Goal: Transaction & Acquisition: Purchase product/service

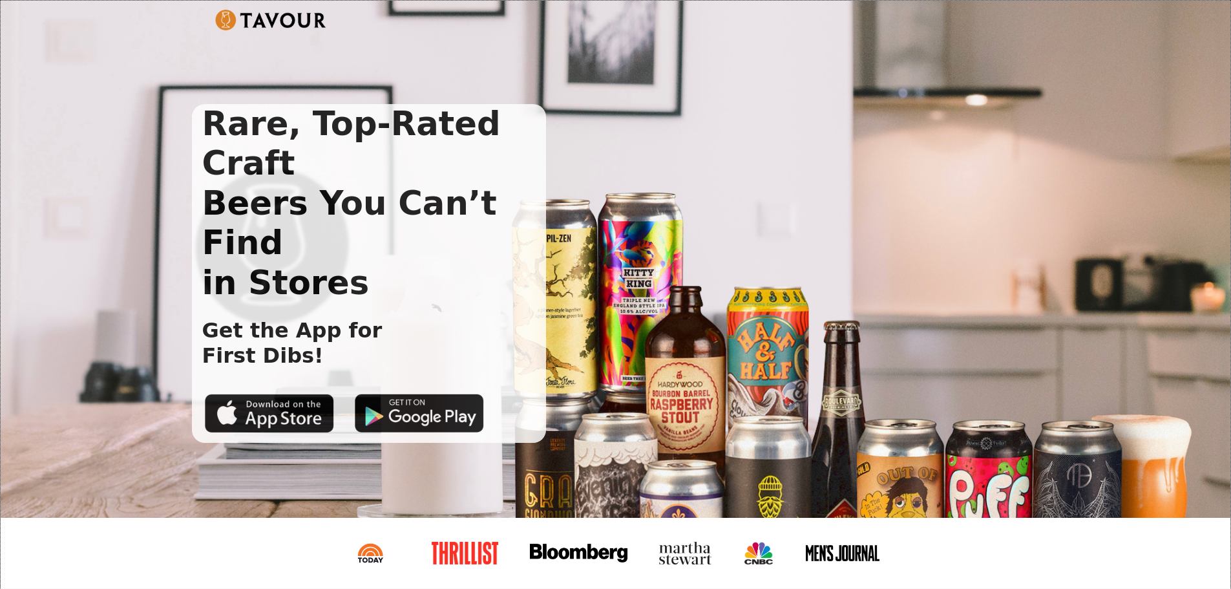
drag, startPoint x: 906, startPoint y: 107, endPoint x: 832, endPoint y: 120, distance: 75.3
click at [908, 108] on div "Rare, Top-Rated Craft Beers You Can’t Find in Stores Get the App for First Dibs!" at bounding box center [605, 273] width 827 height 339
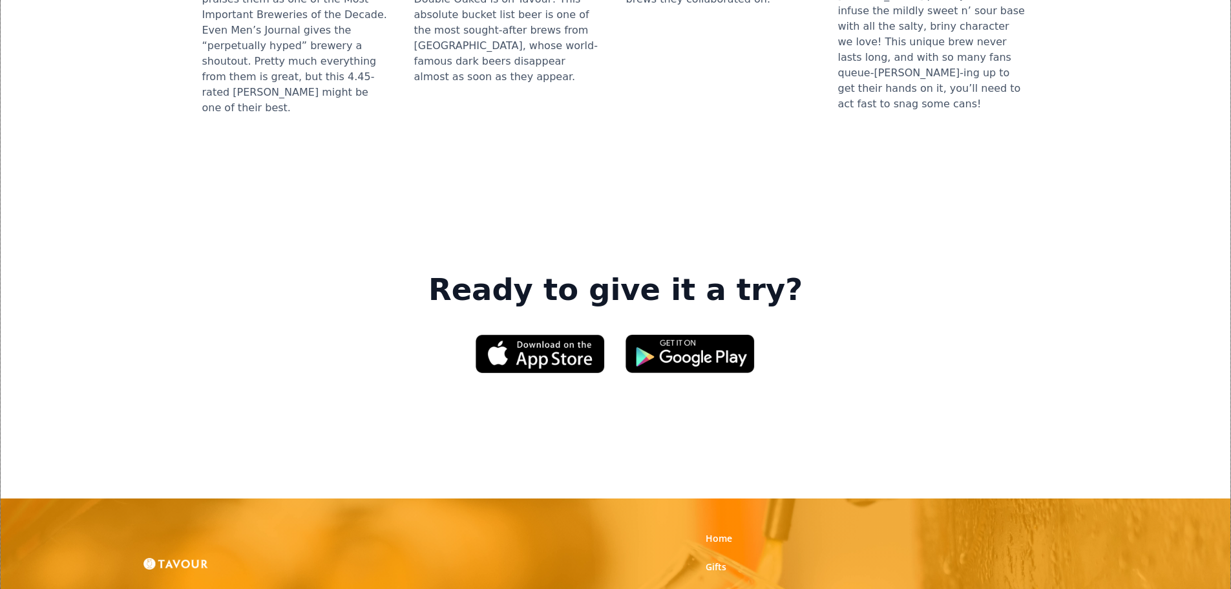
scroll to position [1984, 0]
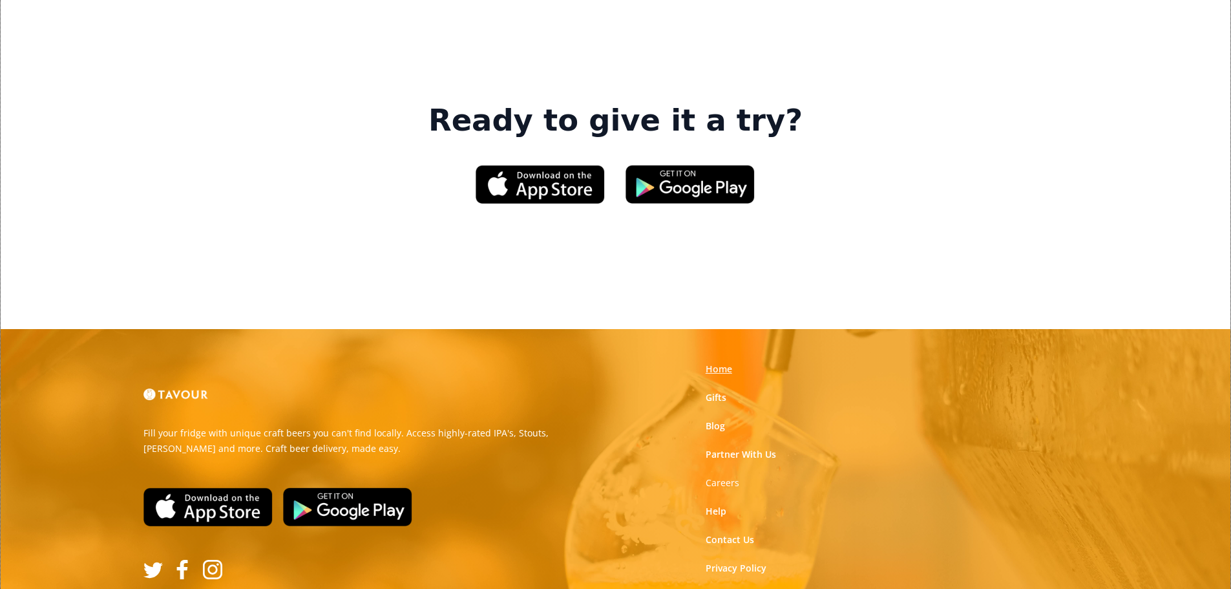
click at [717, 363] on link "Home" at bounding box center [719, 369] width 27 height 13
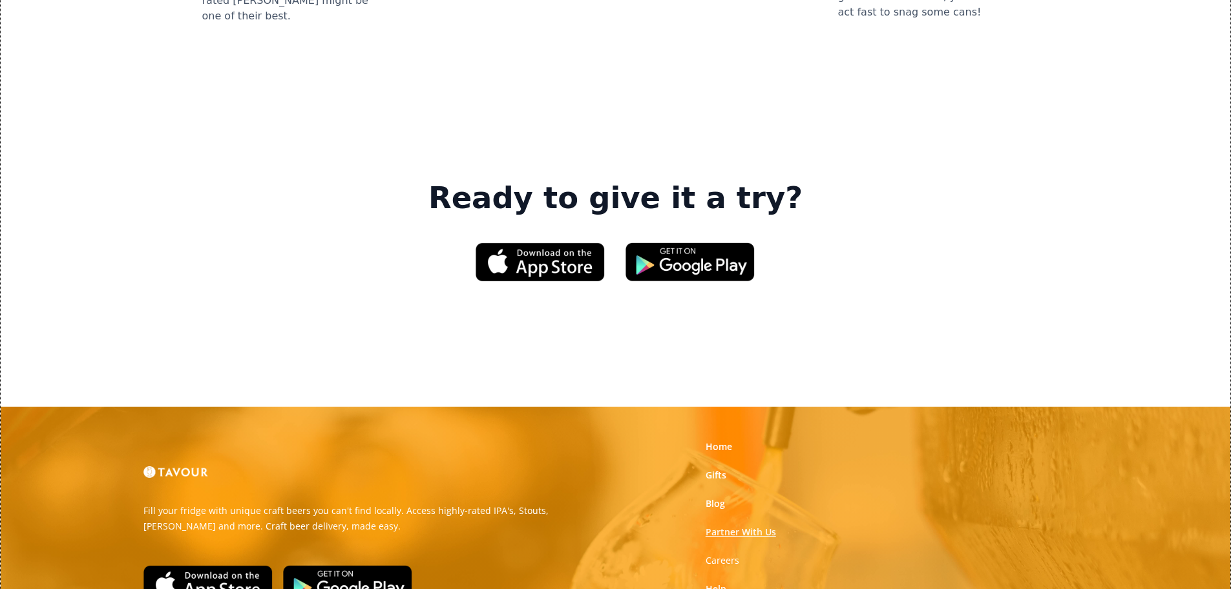
scroll to position [1984, 0]
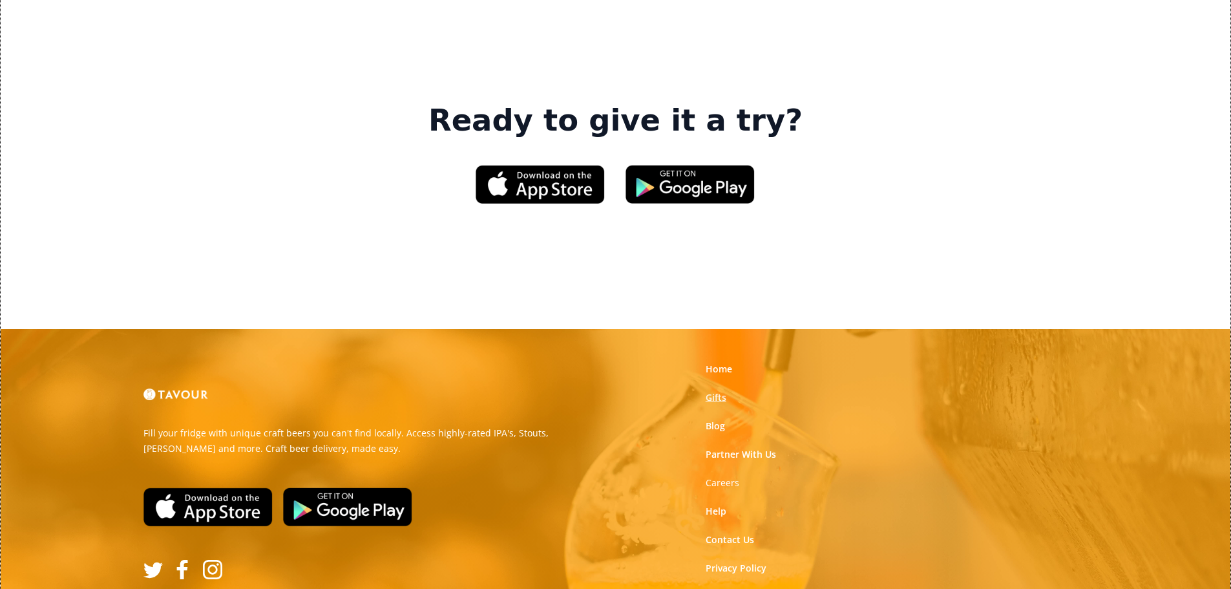
click at [710, 391] on link "Gifts" at bounding box center [716, 397] width 21 height 13
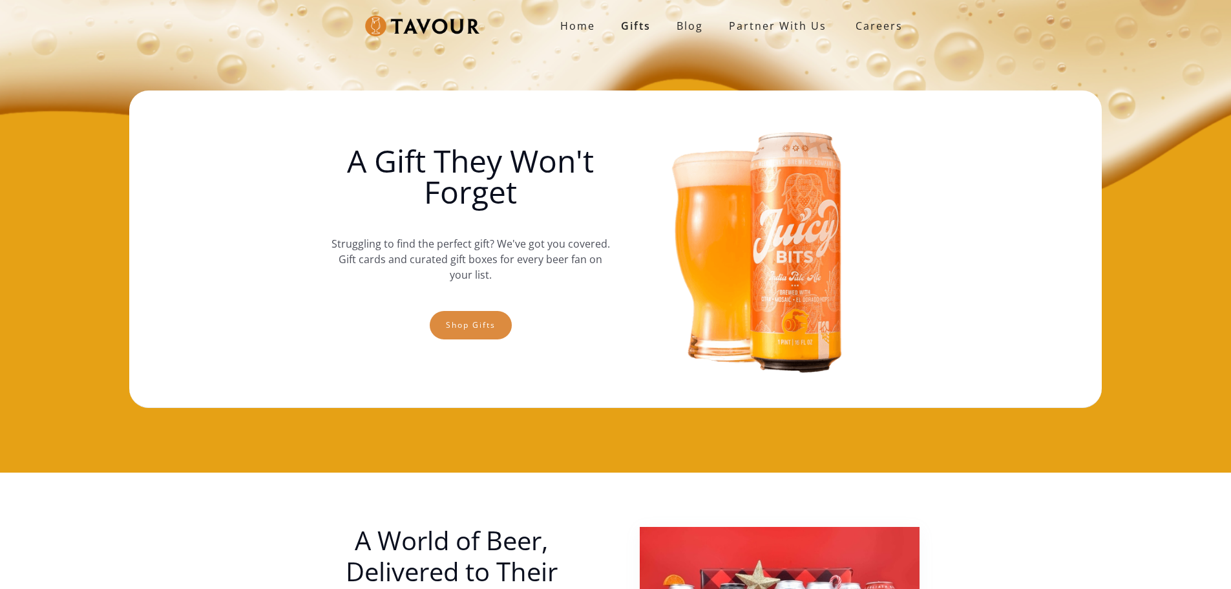
click at [476, 323] on link "Shop gifts" at bounding box center [471, 325] width 82 height 28
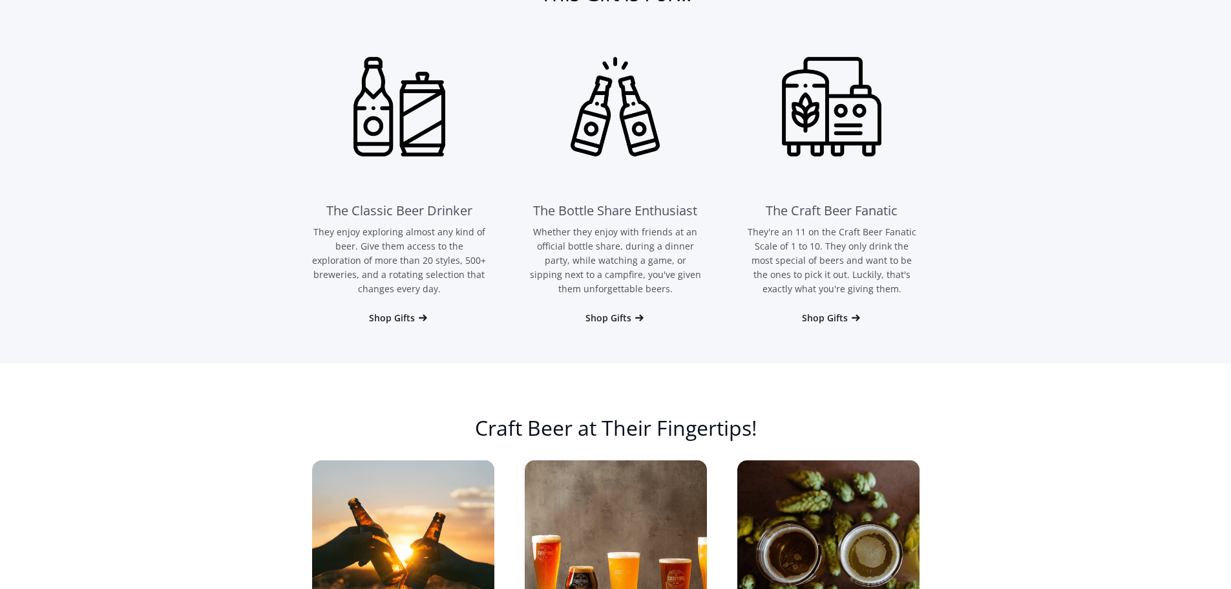
scroll to position [860, 0]
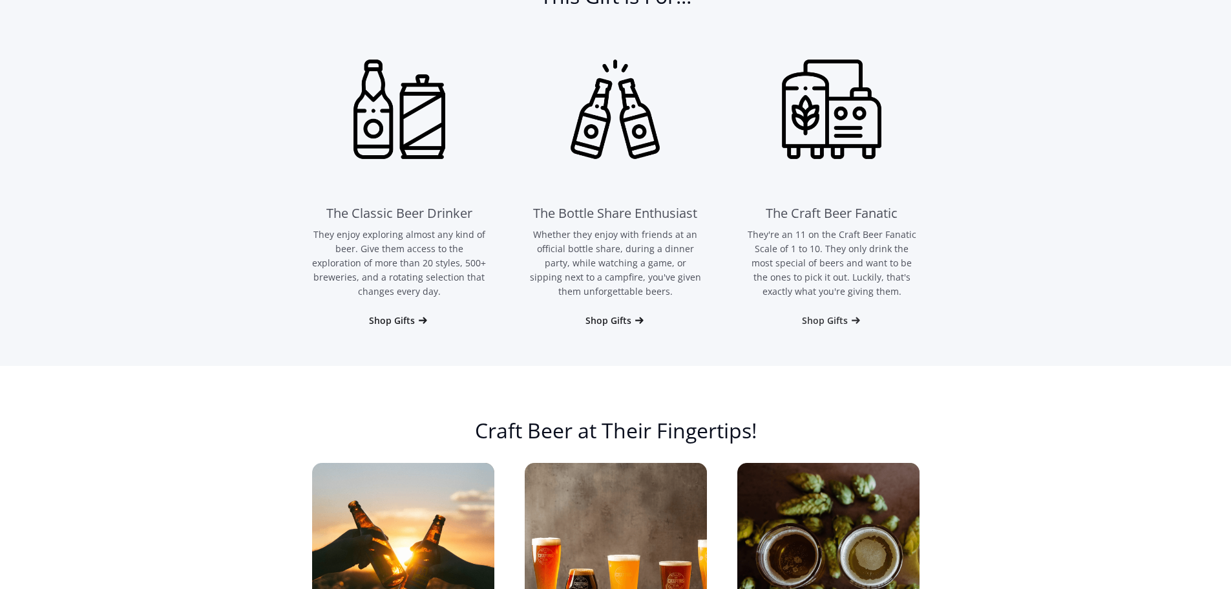
click at [846, 324] on div "Shop Gifts" at bounding box center [825, 320] width 46 height 13
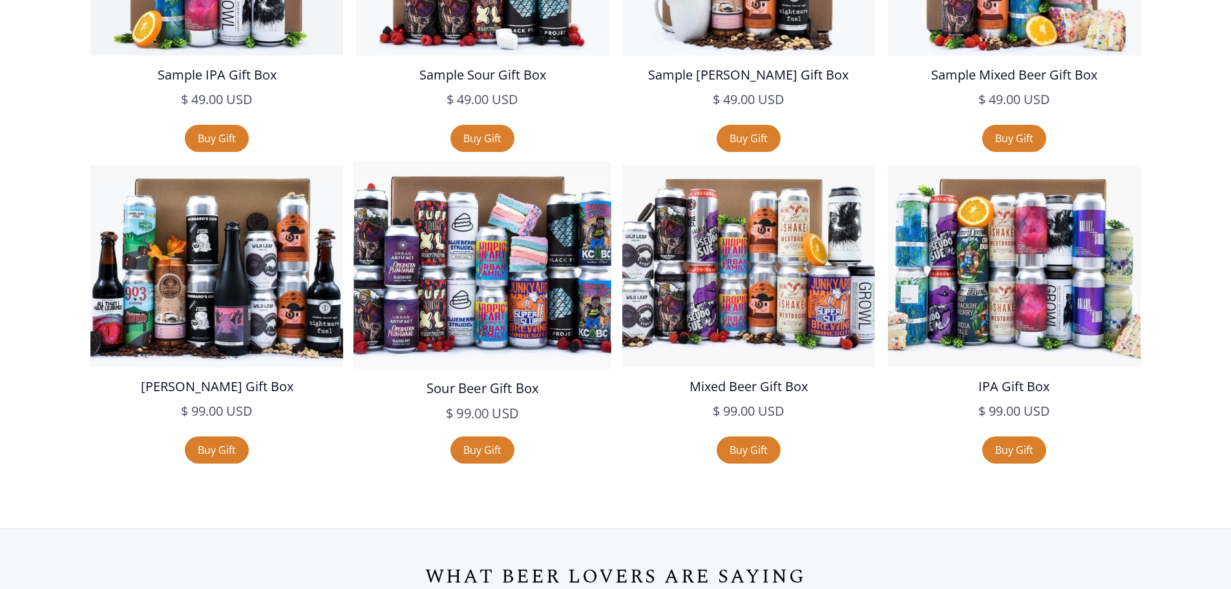
scroll to position [2519, 0]
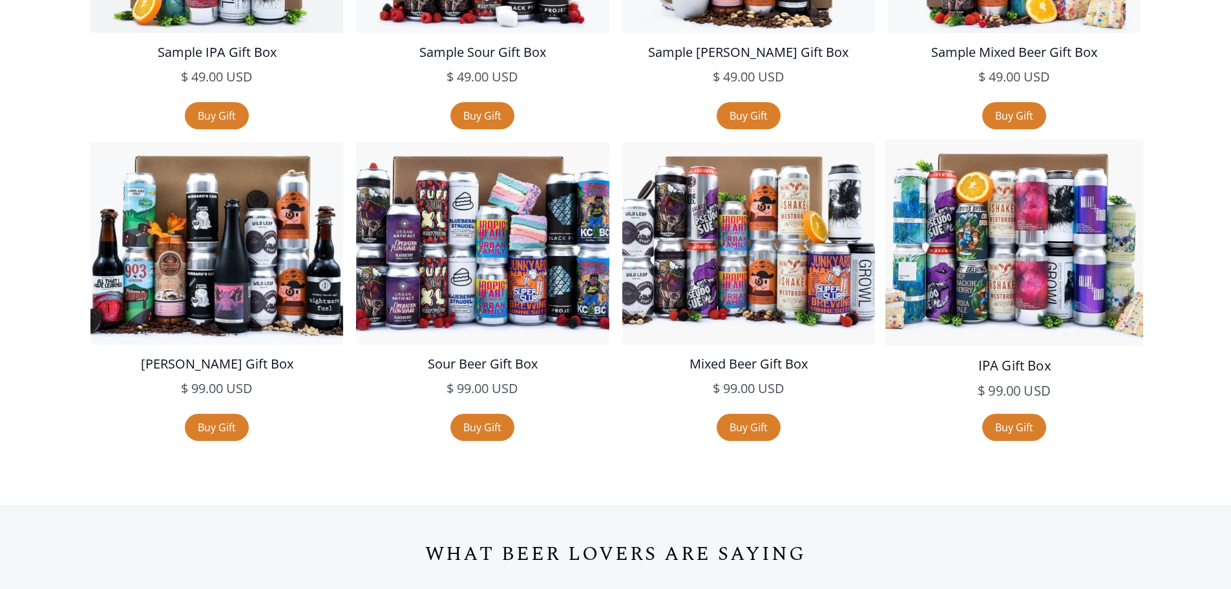
click at [957, 288] on img at bounding box center [1015, 243] width 258 height 206
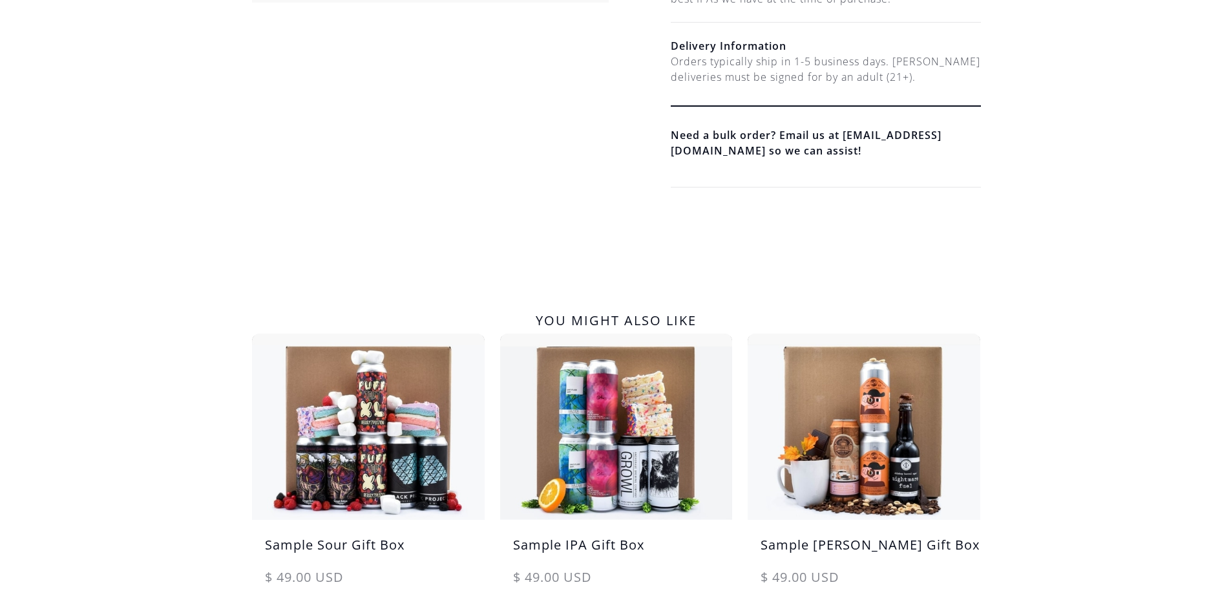
scroll to position [323, 0]
